Goal: Navigation & Orientation: Find specific page/section

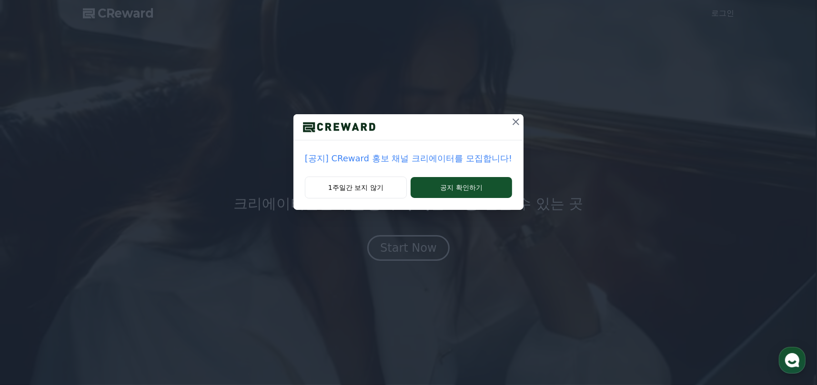
click at [463, 199] on div "1주일간 보지 않기 공지 확인하기" at bounding box center [408, 193] width 230 height 33
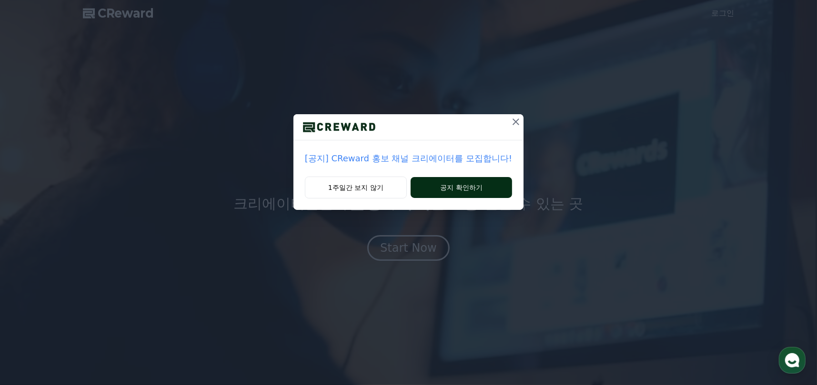
click at [468, 189] on button "공지 확인하기" at bounding box center [461, 187] width 101 height 21
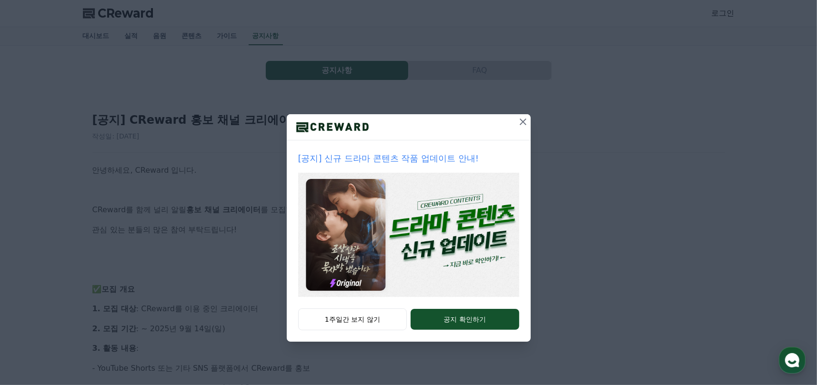
click at [520, 120] on icon at bounding box center [522, 121] width 11 height 11
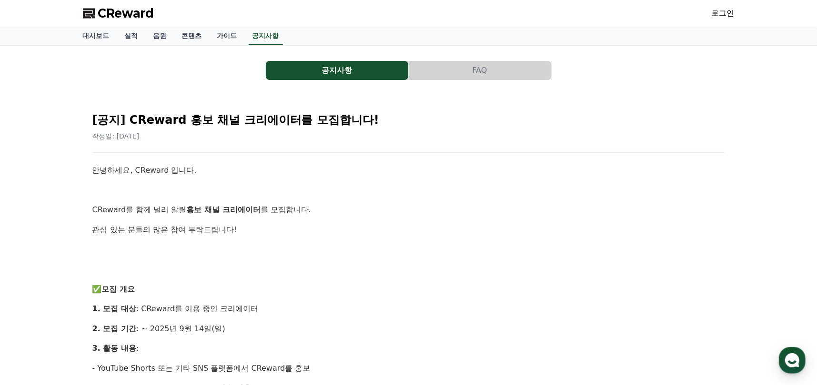
click at [310, 71] on button "공지사항" at bounding box center [337, 70] width 142 height 19
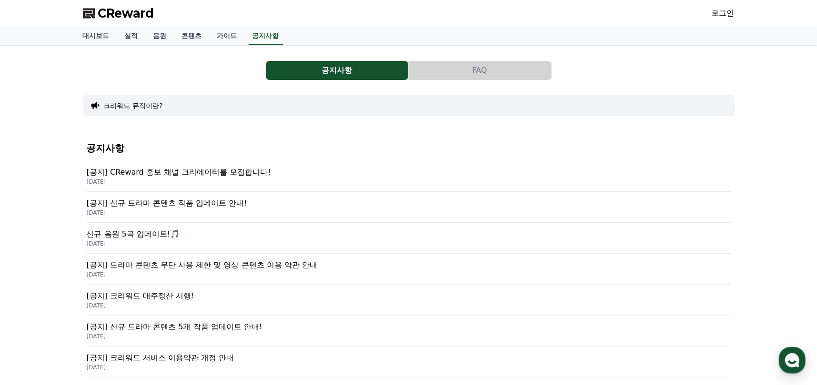
click at [310, 71] on button "공지사항" at bounding box center [337, 70] width 142 height 19
click at [153, 39] on link "음원" at bounding box center [160, 36] width 29 height 18
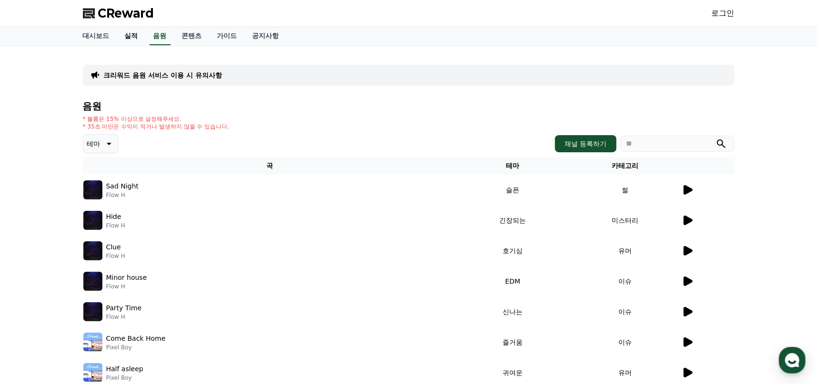
click at [131, 34] on link "실적" at bounding box center [131, 36] width 29 height 18
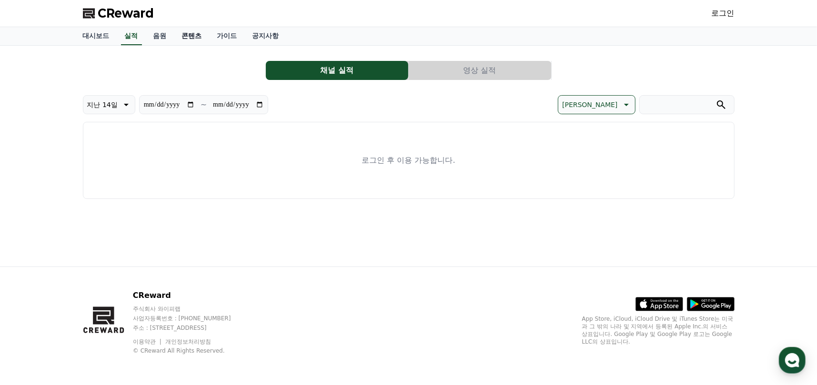
click at [189, 37] on link "콘텐츠" at bounding box center [191, 36] width 35 height 18
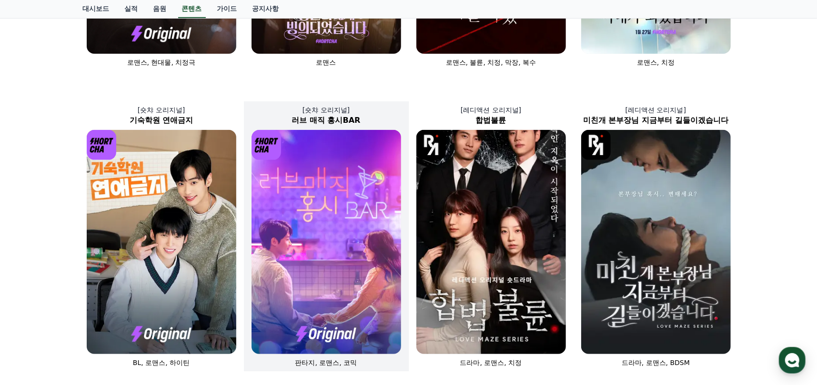
scroll to position [333, 0]
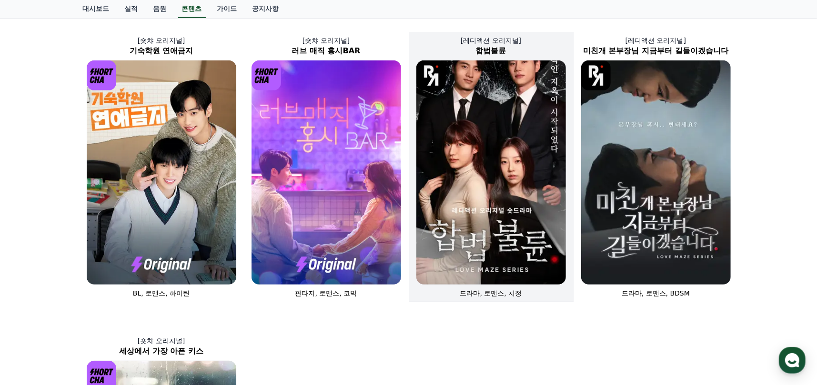
click at [511, 231] on img at bounding box center [491, 172] width 150 height 224
